Goal: Transaction & Acquisition: Download file/media

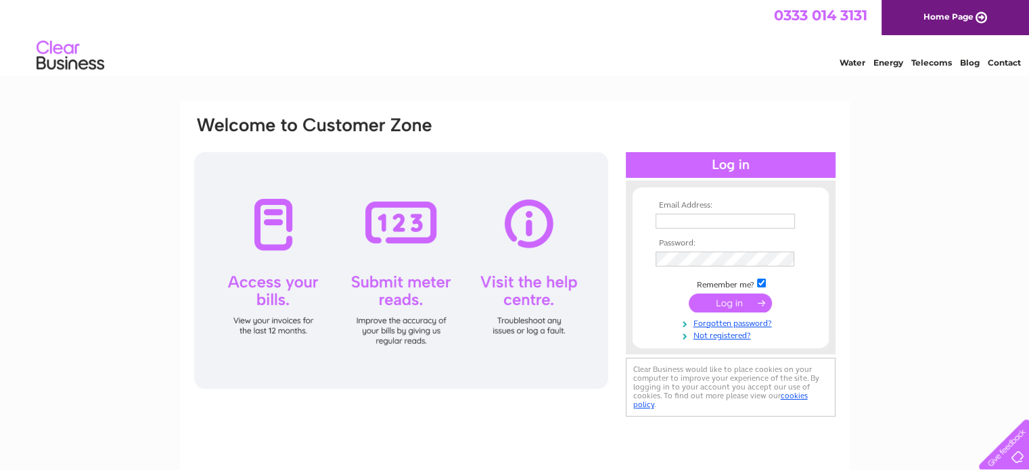
type input "william1956watson@gmail.com"
click at [715, 298] on input "submit" at bounding box center [730, 303] width 83 height 19
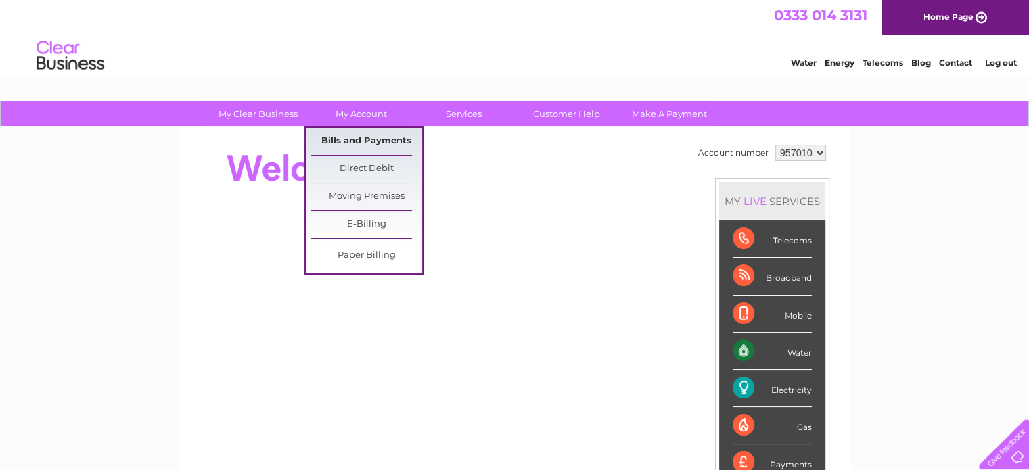
click at [358, 139] on link "Bills and Payments" at bounding box center [367, 141] width 112 height 27
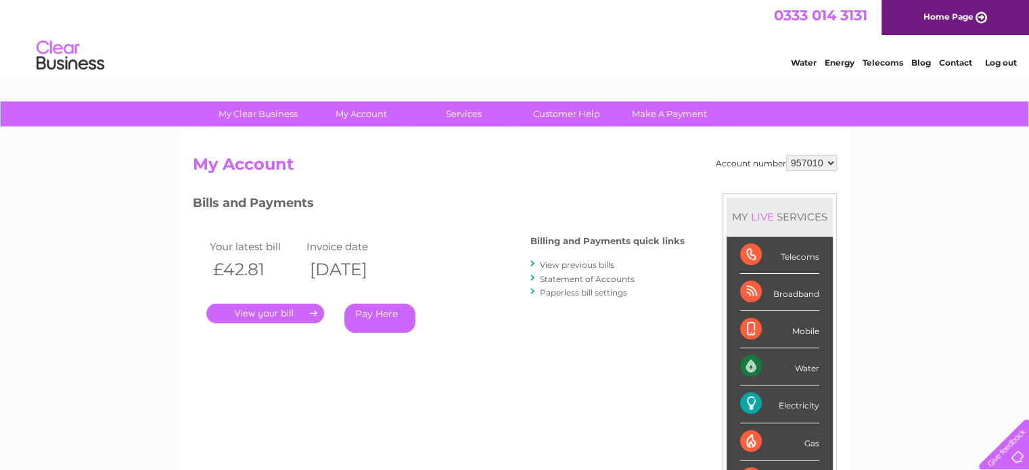
click at [292, 316] on link "." at bounding box center [265, 314] width 118 height 20
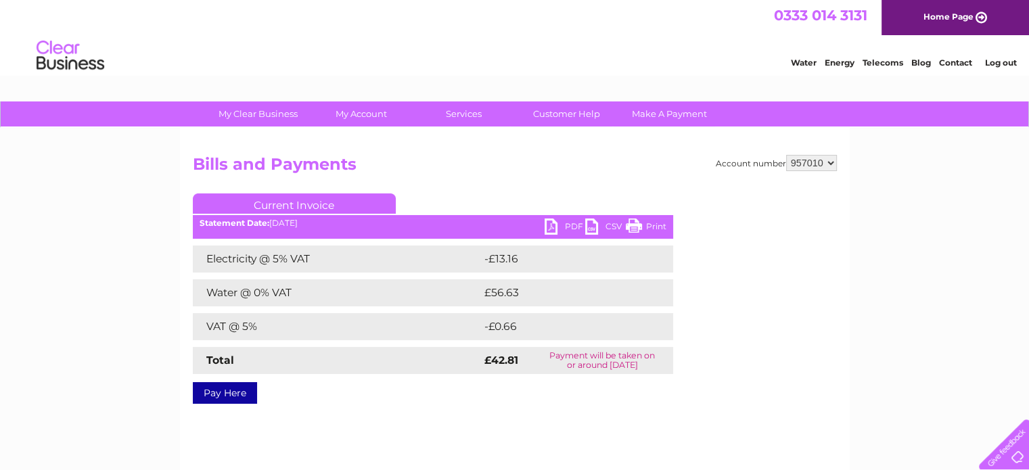
click at [549, 229] on link "PDF" at bounding box center [565, 229] width 41 height 20
